Goal: Task Accomplishment & Management: Use online tool/utility

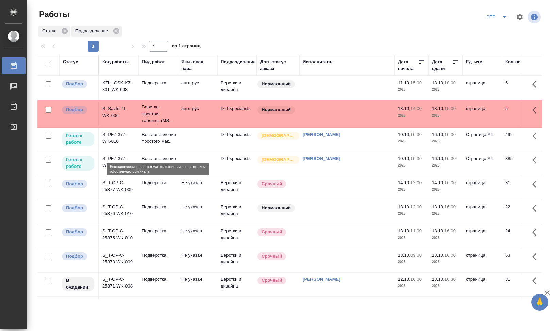
scroll to position [102, 0]
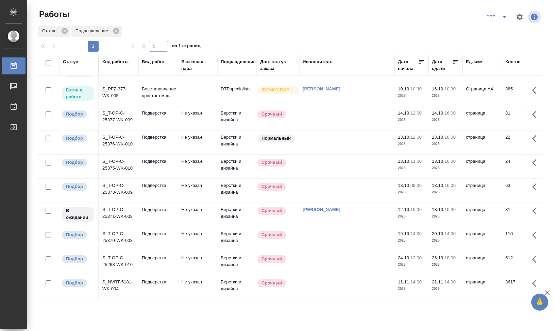
click at [119, 214] on td "S_T-OP-C-25371-WK-008" at bounding box center [118, 215] width 39 height 24
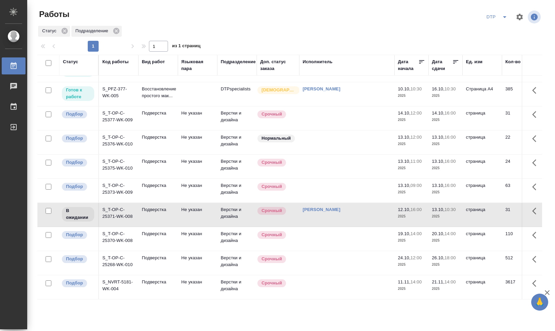
click at [119, 213] on td "S_T-OP-C-25371-WK-008" at bounding box center [118, 215] width 39 height 24
click at [110, 203] on td "S_T-OP-C-25371-WK-008" at bounding box center [118, 215] width 39 height 24
click at [29, 46] on div "Работы DTP Статус Подразделение 1 1 из 1 страниц Статус Код работы Вид работ Яз…" at bounding box center [290, 151] width 527 height 303
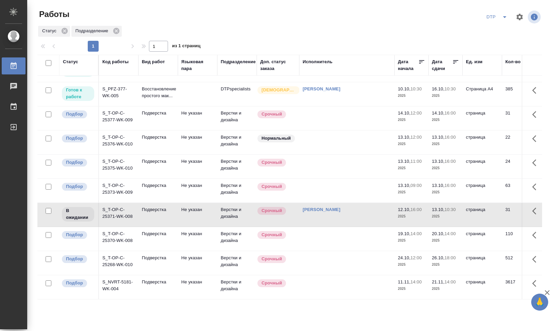
click at [459, 23] on div "DTP" at bounding box center [459, 17] width 164 height 16
click at [507, 18] on icon "split button" at bounding box center [504, 17] width 8 height 8
click at [506, 29] on li "Стандартные настройки" at bounding box center [496, 30] width 65 height 11
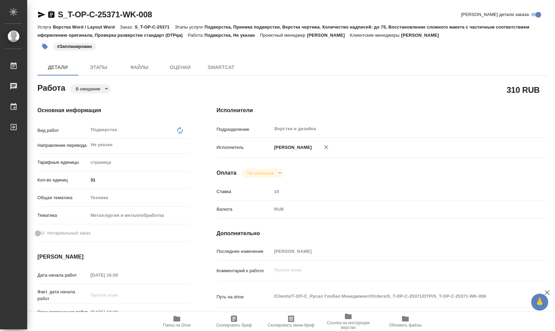
type textarea "x"
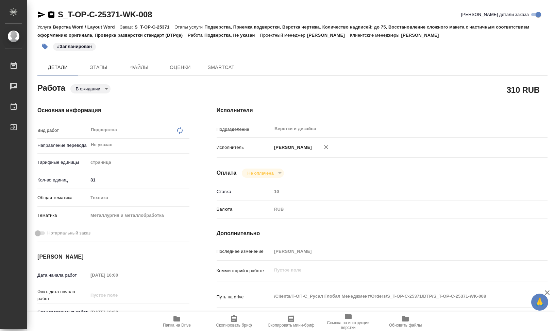
type textarea "x"
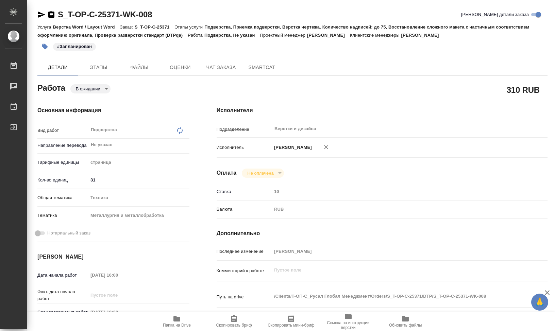
type textarea "x"
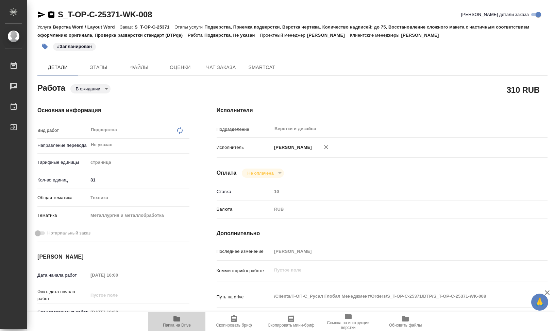
click at [180, 320] on icon "button" at bounding box center [176, 318] width 7 height 5
type textarea "x"
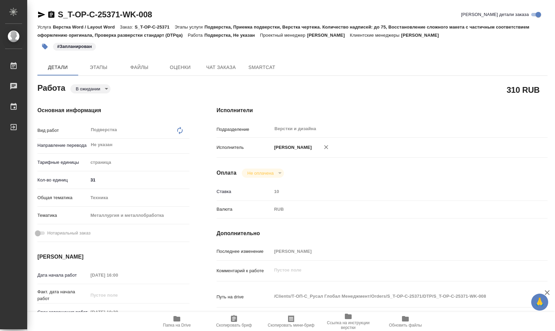
type textarea "x"
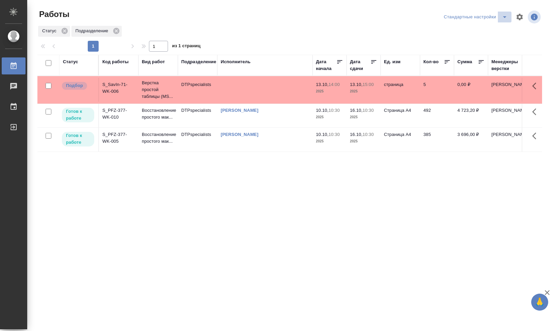
click at [507, 16] on icon "split button" at bounding box center [504, 17] width 8 height 8
click at [453, 30] on li "DTP" at bounding box center [473, 30] width 75 height 11
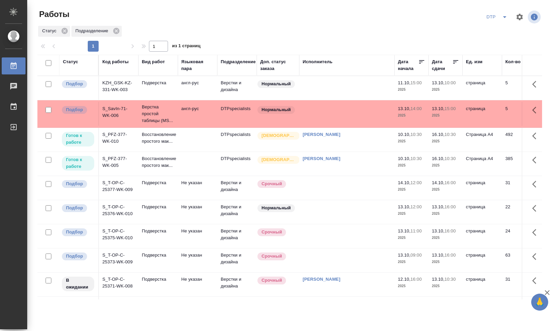
click at [320, 60] on div "Исполнитель" at bounding box center [317, 61] width 30 height 7
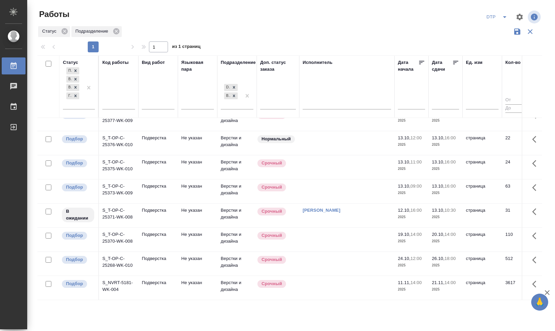
scroll to position [58, 0]
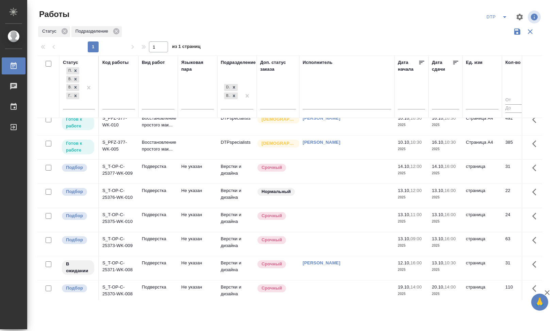
click at [496, 20] on div "DTP" at bounding box center [497, 17] width 27 height 11
click at [496, 19] on div "DTP" at bounding box center [497, 17] width 27 height 11
click at [496, 16] on div "DTP" at bounding box center [497, 17] width 27 height 11
click at [507, 14] on icon "split button" at bounding box center [504, 17] width 8 height 8
click at [500, 31] on li "Стандартные настройки" at bounding box center [496, 30] width 65 height 11
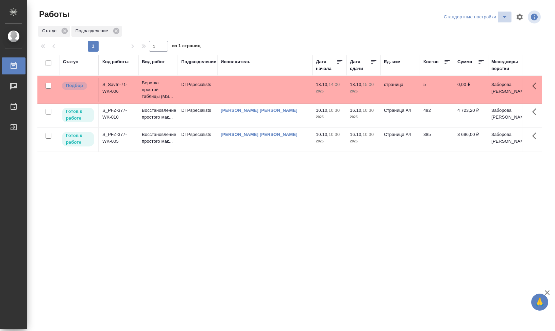
click at [502, 14] on icon "split button" at bounding box center [504, 17] width 8 height 8
click at [335, 30] on div "Статус Подразделение" at bounding box center [289, 31] width 504 height 12
click at [122, 30] on div "Подразделение" at bounding box center [96, 31] width 50 height 11
click at [118, 33] on icon at bounding box center [115, 30] width 7 height 7
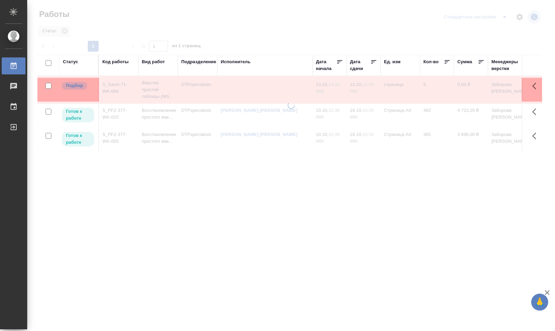
click at [66, 31] on div at bounding box center [290, 151] width 527 height 303
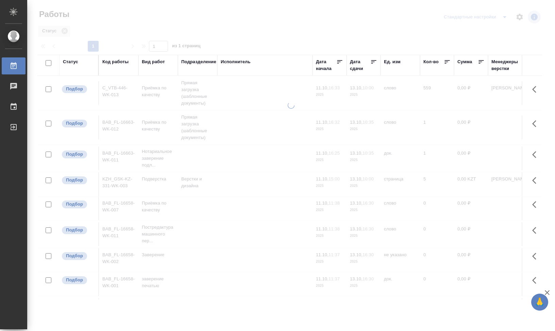
click at [66, 33] on div at bounding box center [290, 151] width 527 height 303
click at [66, 31] on div at bounding box center [290, 151] width 527 height 303
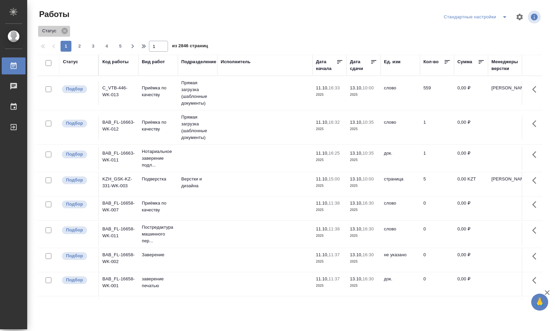
click at [70, 29] on div "Статус" at bounding box center [54, 31] width 32 height 11
click at [68, 29] on icon at bounding box center [64, 30] width 7 height 7
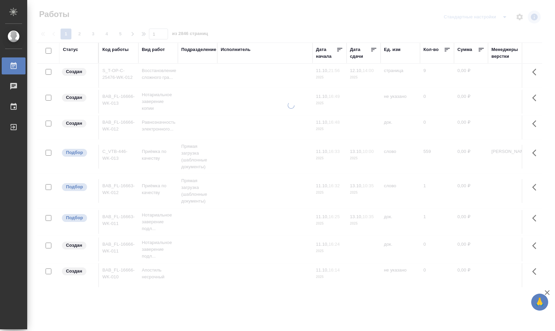
click at [128, 59] on div "Код работы" at bounding box center [118, 53] width 33 height 14
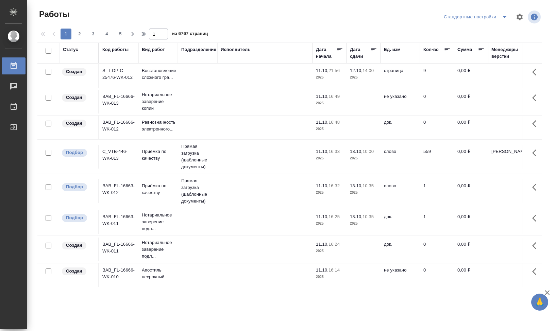
click at [124, 57] on div "Код работы" at bounding box center [118, 53] width 33 height 14
click at [118, 58] on div "Код работы" at bounding box center [118, 53] width 33 height 14
click at [118, 52] on div "Код работы" at bounding box center [115, 49] width 26 height 7
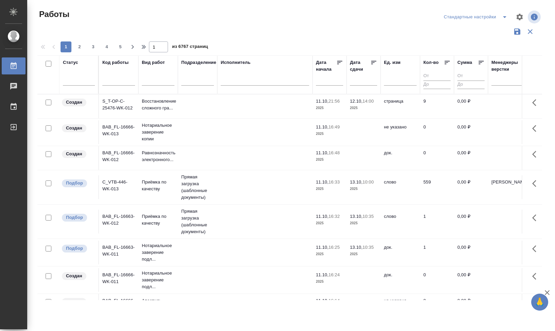
click at [118, 81] on input "text" at bounding box center [118, 81] width 33 height 8
paste input "25370"
type input "25370"
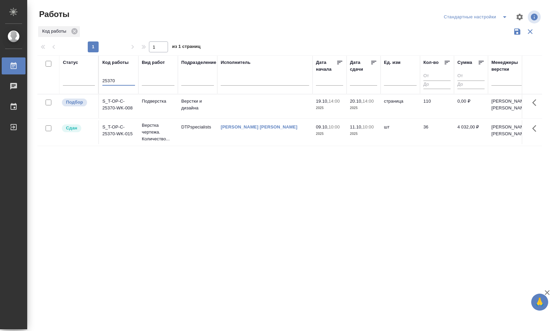
click at [117, 106] on td "S_T-OP-C-25370-WK-008" at bounding box center [118, 106] width 39 height 24
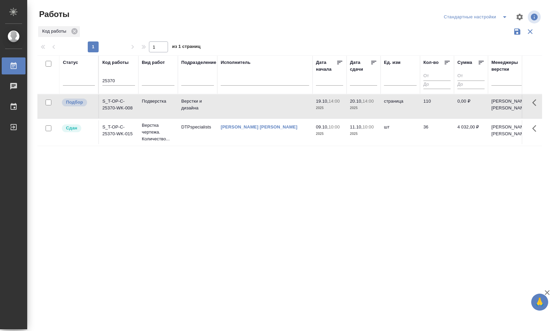
click at [117, 106] on td "S_T-OP-C-25370-WK-008" at bounding box center [118, 106] width 39 height 24
click at [115, 102] on td "S_T-OP-C-25370-WK-008" at bounding box center [118, 106] width 39 height 24
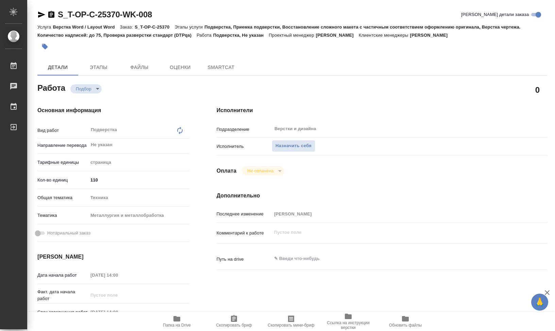
type textarea "x"
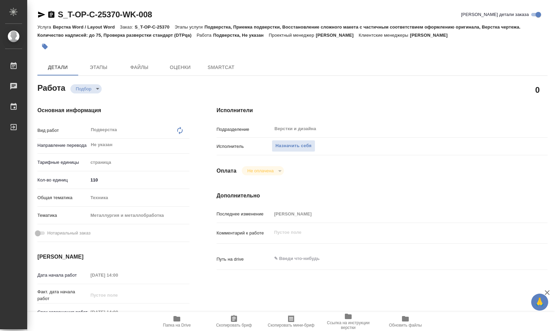
type textarea "x"
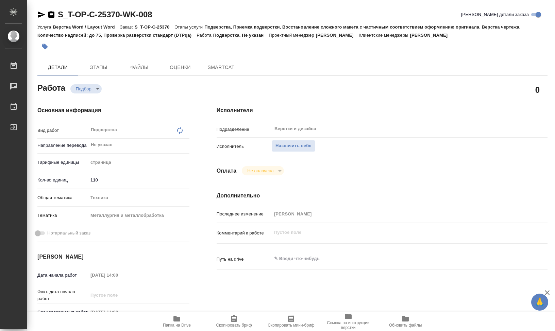
type textarea "x"
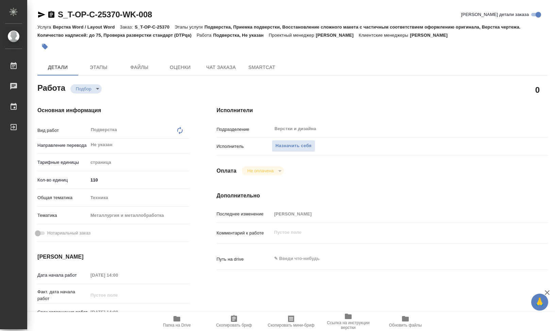
type textarea "x"
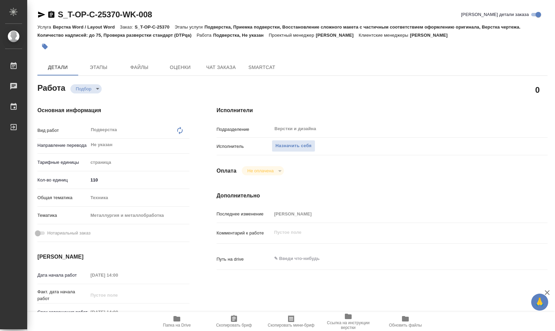
type textarea "x"
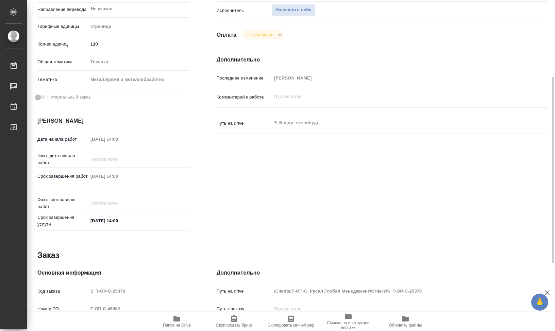
scroll to position [256, 0]
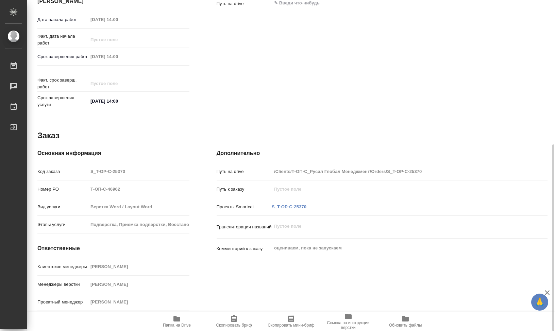
click at [180, 318] on icon "button" at bounding box center [176, 318] width 7 height 5
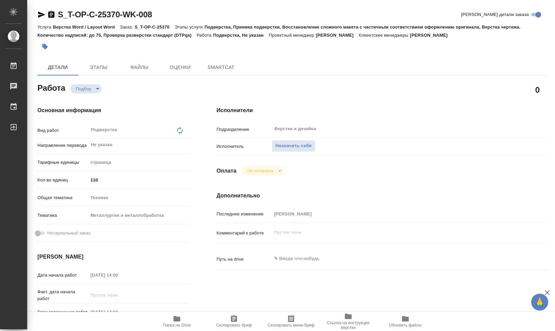
type textarea "x"
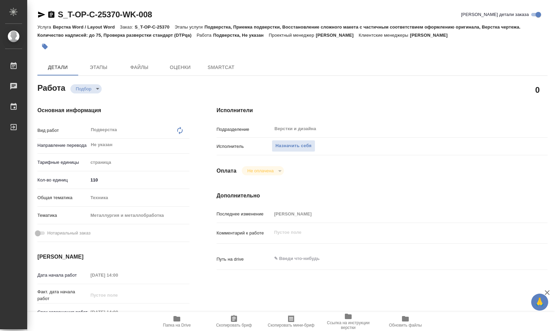
type textarea "x"
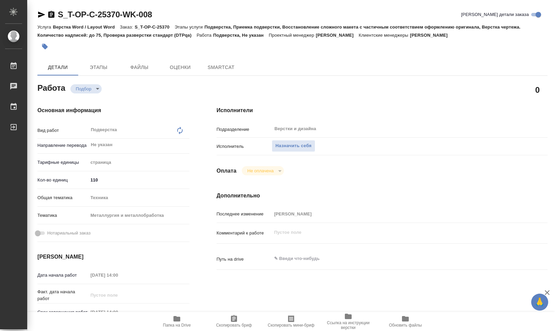
type textarea "x"
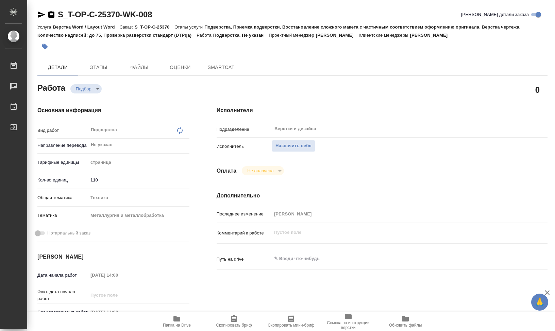
type textarea "x"
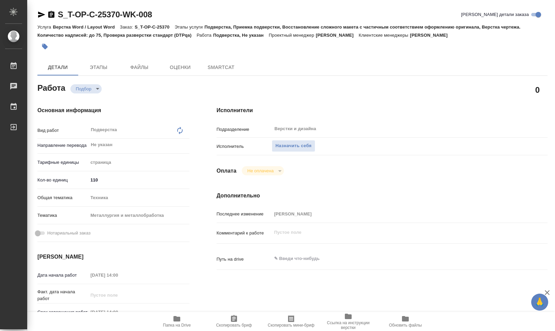
type textarea "x"
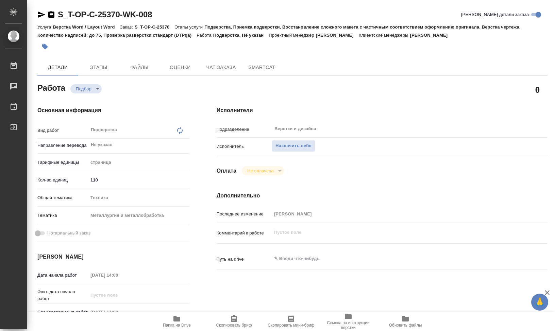
type textarea "x"
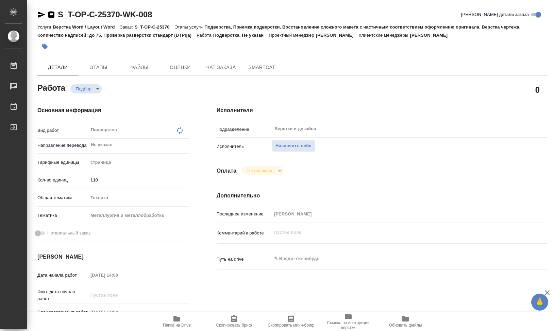
type textarea "x"
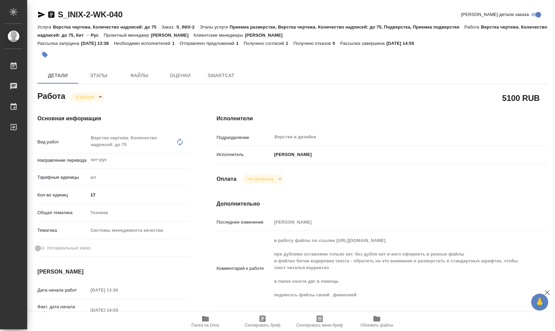
type textarea "x"
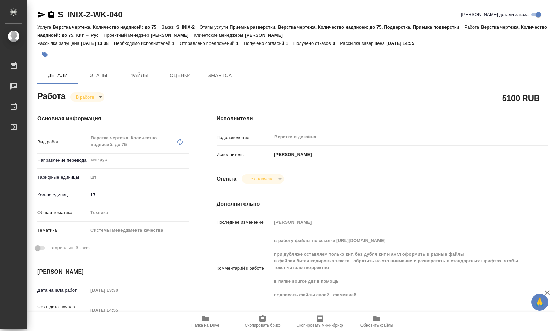
type textarea "x"
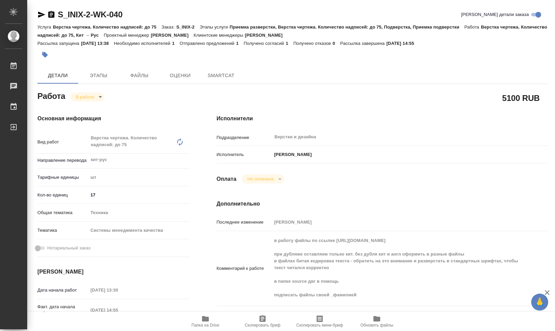
type textarea "x"
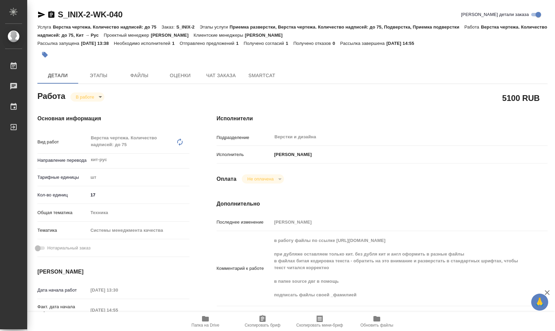
type textarea "x"
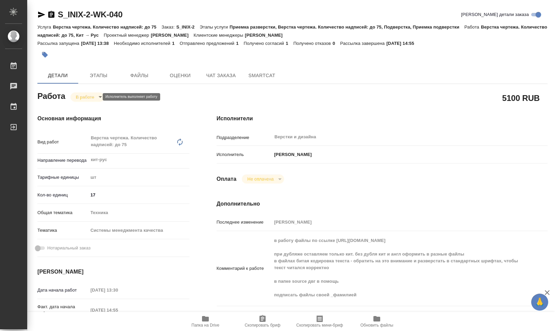
type textarea "x"
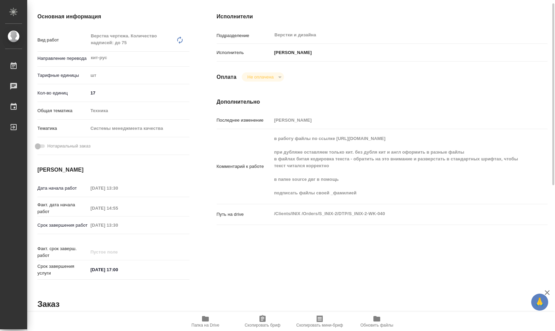
scroll to position [68, 0]
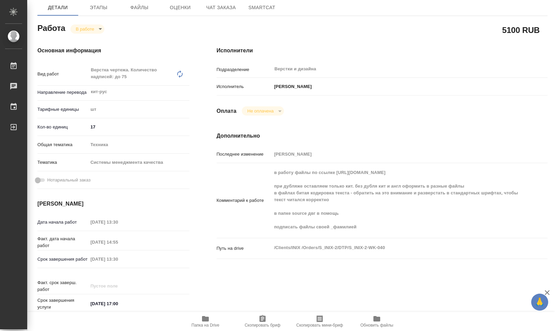
type textarea "x"
